Goal: Task Accomplishment & Management: Use online tool/utility

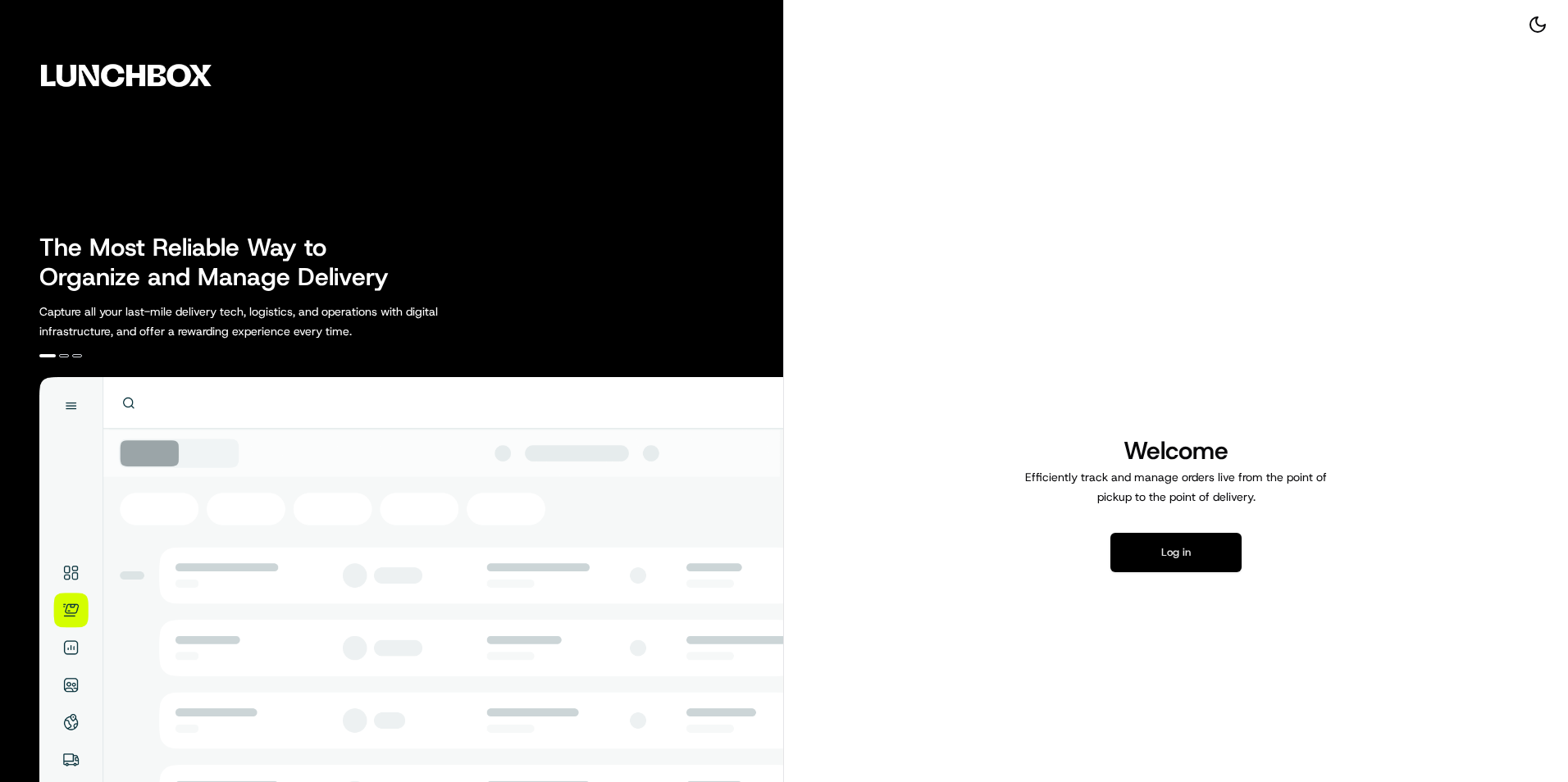
click at [1176, 552] on button "Log in" at bounding box center [1176, 553] width 131 height 40
click at [1172, 557] on button "Log in" at bounding box center [1176, 553] width 131 height 40
